Goal: Information Seeking & Learning: Learn about a topic

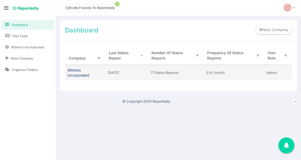
click at [82, 73] on td "60Hertz Incorporated" at bounding box center [85, 72] width 40 height 15
click at [78, 72] on td "60Hertz Incorporated" at bounding box center [85, 72] width 40 height 15
click at [75, 72] on link "60Hertz Incorporated" at bounding box center [78, 72] width 21 height 9
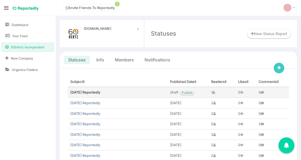
click at [77, 90] on link "[DATE] Reportedly" at bounding box center [85, 92] width 30 height 4
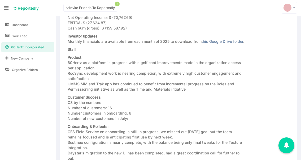
scroll to position [161, 0]
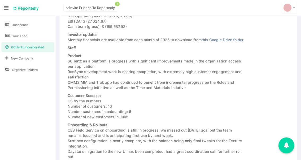
click at [77, 50] on p "Staff" at bounding box center [156, 47] width 177 height 5
click at [69, 70] on p "Product 60Hertz as a platform is progress with significant improvements made in…" at bounding box center [156, 71] width 177 height 37
drag, startPoint x: 68, startPoint y: 65, endPoint x: 214, endPoint y: 92, distance: 148.4
click at [214, 90] on p "Product 60Hertz as a platform is progress with significant improvements made in…" at bounding box center [156, 71] width 177 height 37
copy p "60Hertz as a platform is progress with significant improvements made in the org…"
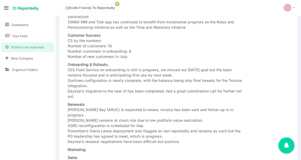
scroll to position [224, 0]
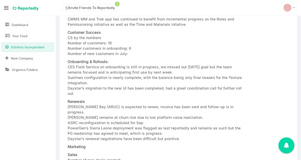
drag, startPoint x: 68, startPoint y: 67, endPoint x: 192, endPoint y: 141, distance: 144.0
click at [192, 141] on div "Dear 60Hertz Investors and Advisory Board Members, Headlines of Good News: Fina…" at bounding box center [156, 76] width 177 height 390
copy div "Onboarding & Rollouts: CES Field Service on onboarding is still in progress, we…"
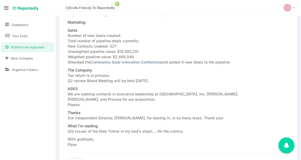
scroll to position [345, 0]
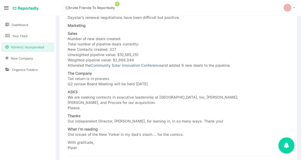
drag, startPoint x: 68, startPoint y: 39, endPoint x: 148, endPoint y: 60, distance: 83.1
click at [148, 60] on p "Sales Number of new deals created: Total number of pipeline deals currently: Ne…" at bounding box center [156, 49] width 177 height 37
copy p "Number of new deals created: Total number of pipeline deals currently: New Cont…"
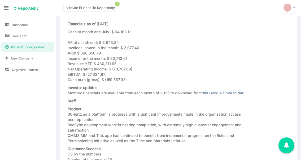
scroll to position [101, 0]
